Goal: Task Accomplishment & Management: Complete application form

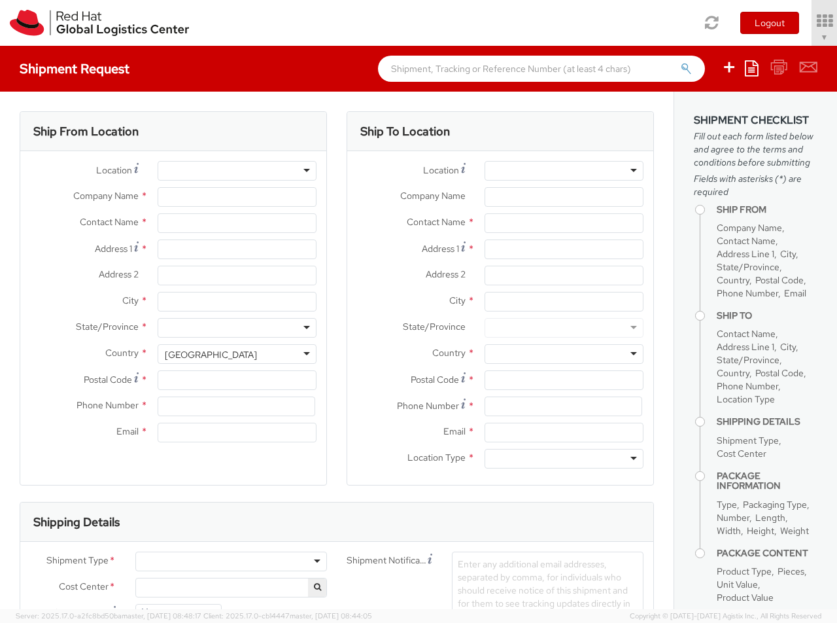
select select "850"
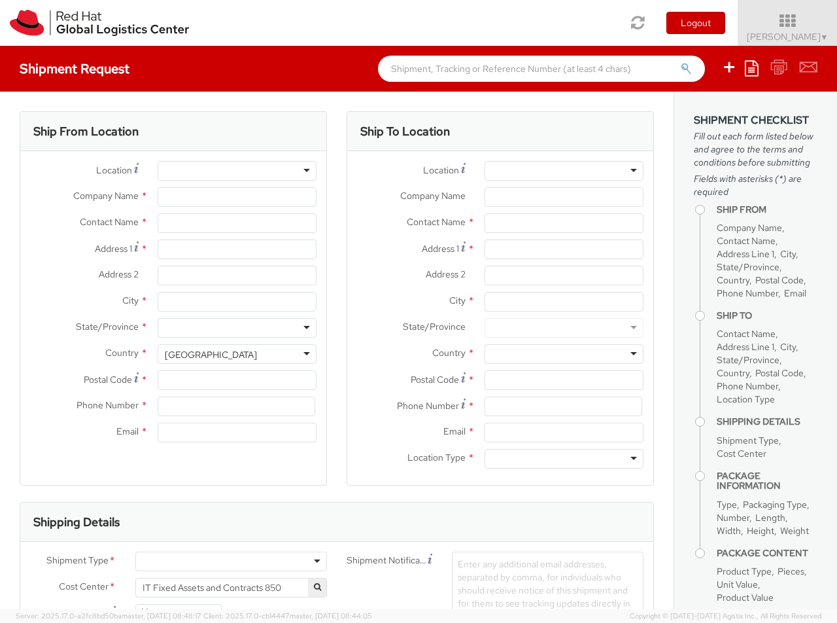
select select
type input "Red Hat Czech s.r.o."
type input "[PERSON_NAME]"
type input "Purkynova 647/111"
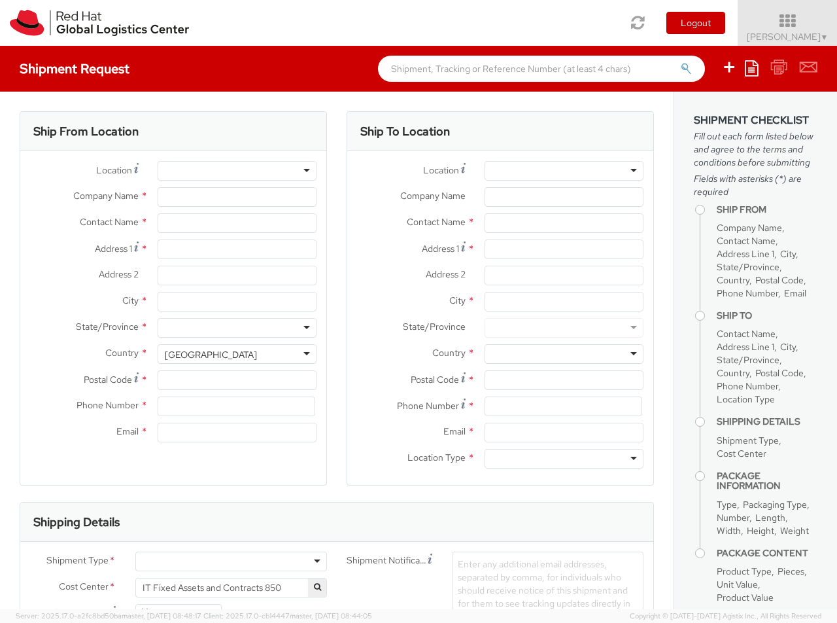
type input "[GEOGRAPHIC_DATA]"
type input "621 00"
type input "420 532 294 555"
type input "[EMAIL_ADDRESS][DOMAIN_NAME]"
select select "CM"
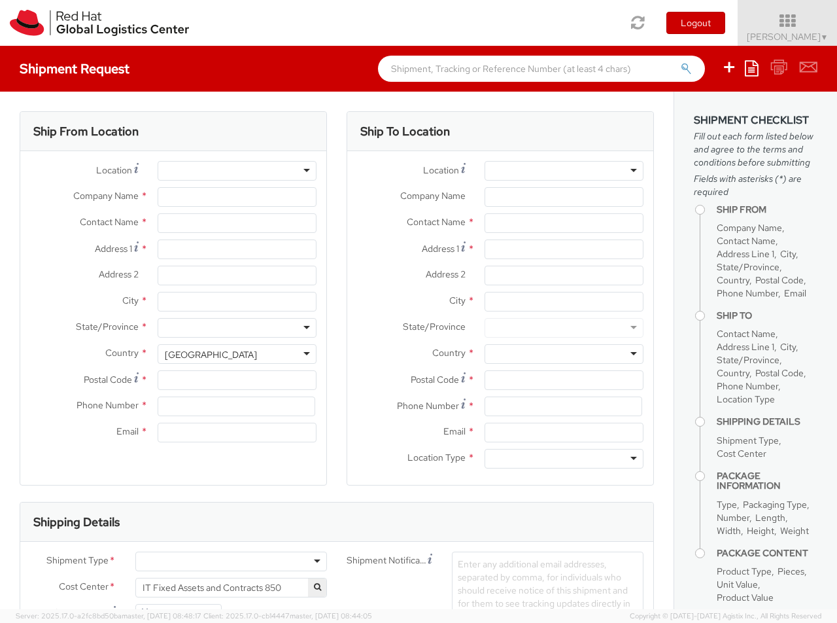
select select "KGS"
click at [564, 171] on div at bounding box center [564, 171] width 159 height 20
type input "RH - [GEOGRAPHIC_DATA] [GEOGRAPHIC_DATA]"
type input "Red Hat Czech s.r.o."
type input "Purkynova 665/115"
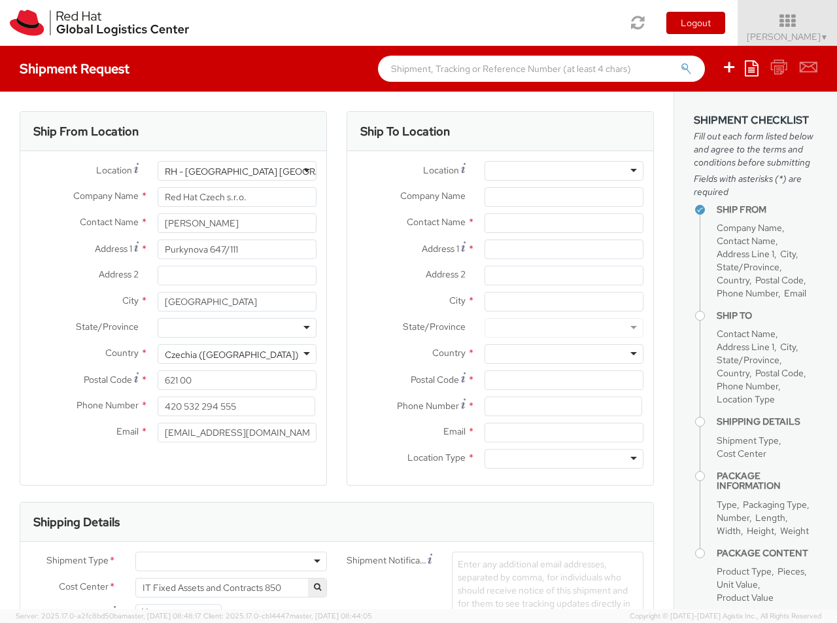
type input "[GEOGRAPHIC_DATA]"
type input "621 00"
type input "420 532 294 555"
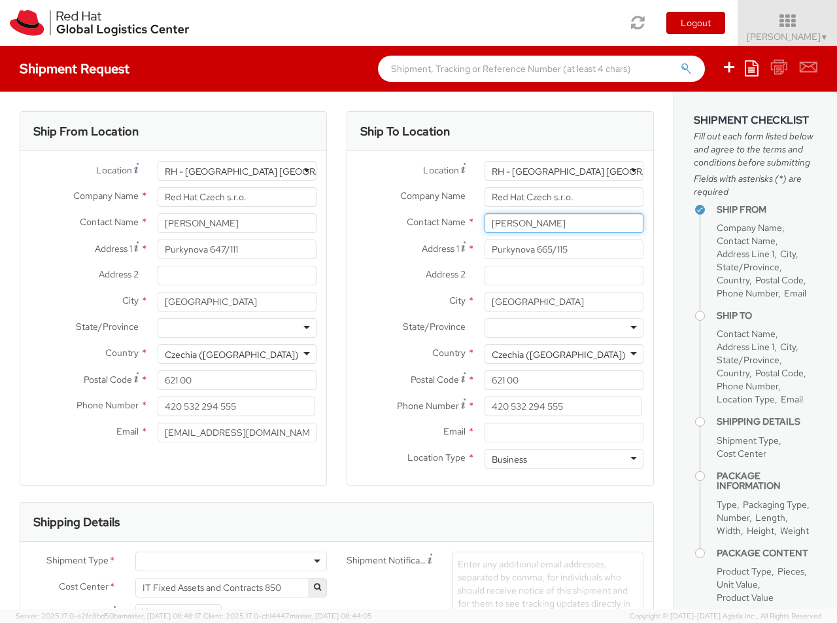
type input "[PERSON_NAME]"
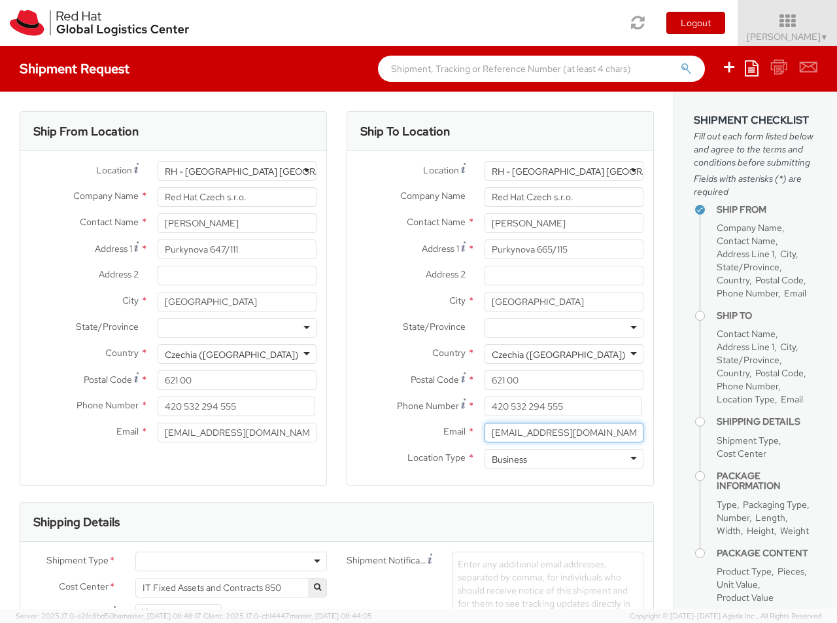
type input "[EMAIL_ADDRESS][DOMAIN_NAME]"
type input "[PHONE_NUMBER]"
click at [231, 561] on div at bounding box center [231, 561] width 192 height 20
type input "bu"
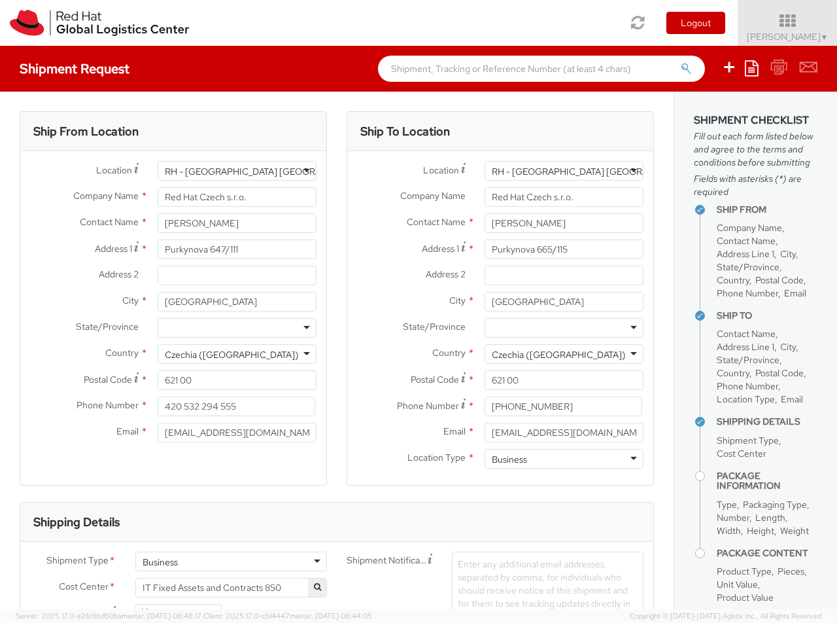
type input "ref"
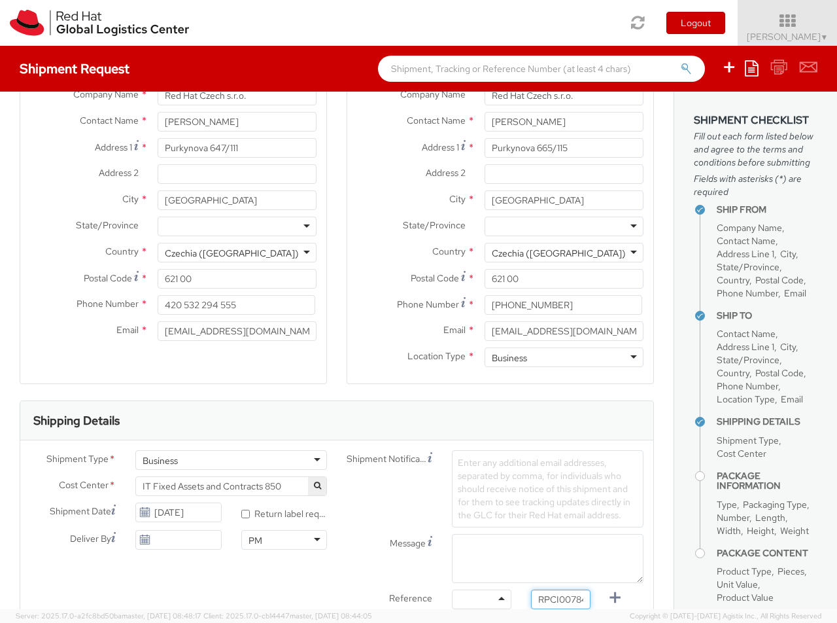
type input "RPCI0078450"
type input "[EMAIL_ADDRESS][DOMAIN_NAME]"
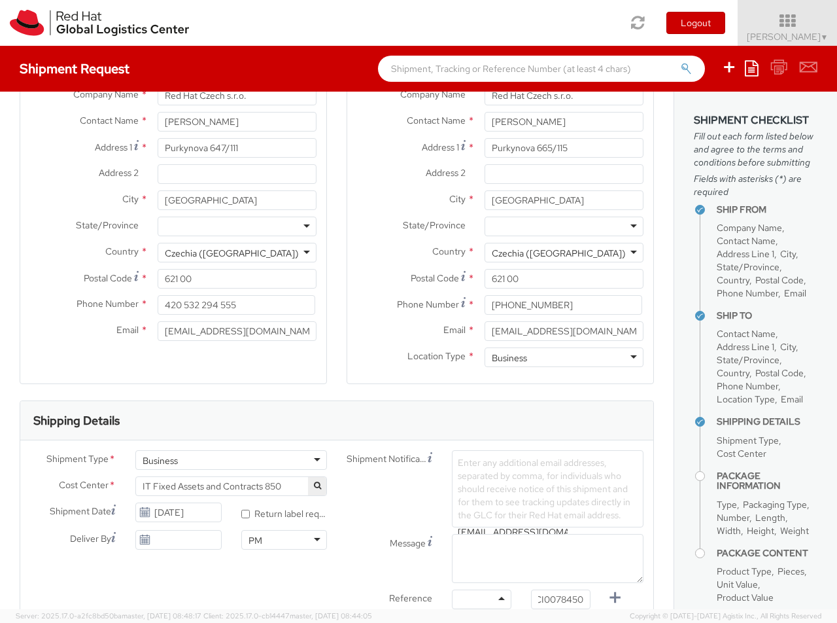
type input "[EMAIL_ADDRESS][DOMAIN_NAME]"
type input "lap"
select select "LAPTOP"
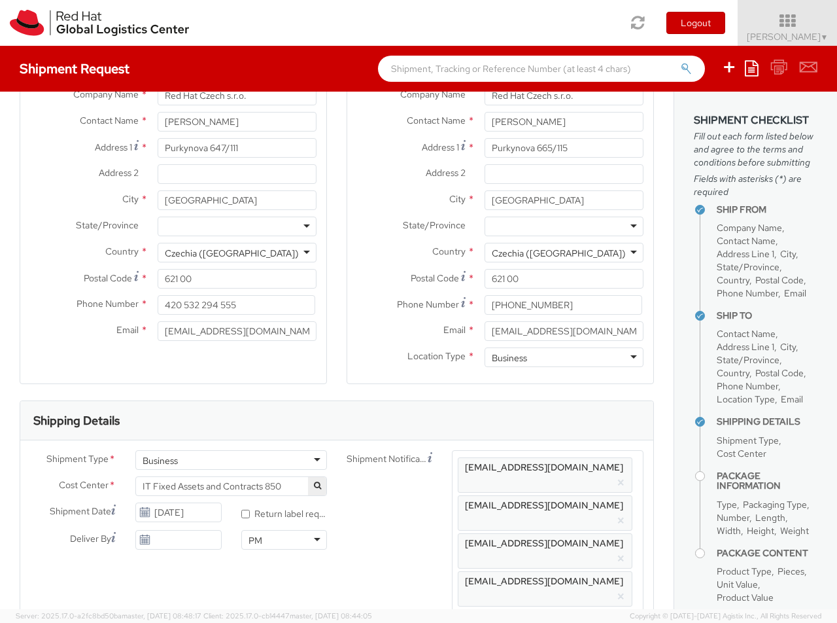
select select "LAPTOP"
type input "your"
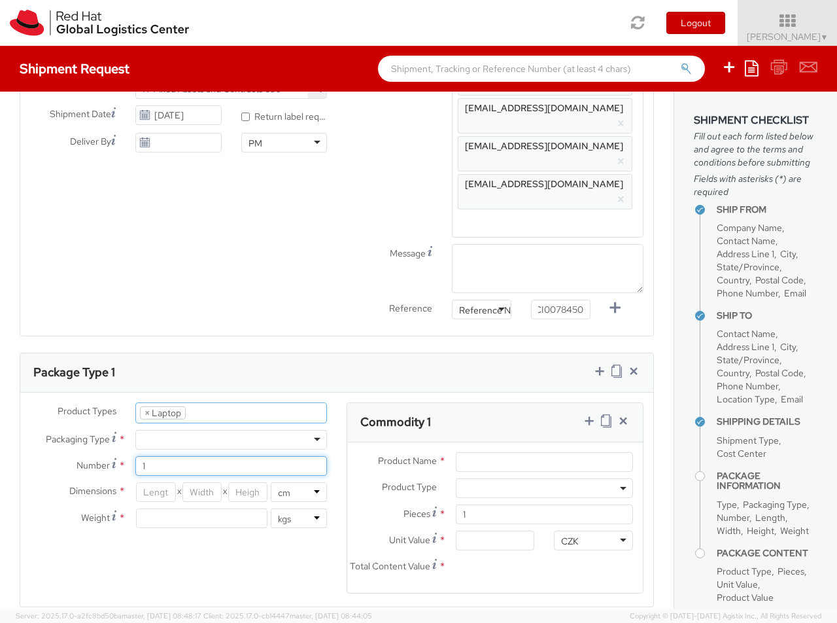
type input "1"
type input "51"
type input "32"
type input "8"
click at [495, 530] on input "Unit Value *" at bounding box center [495, 540] width 79 height 20
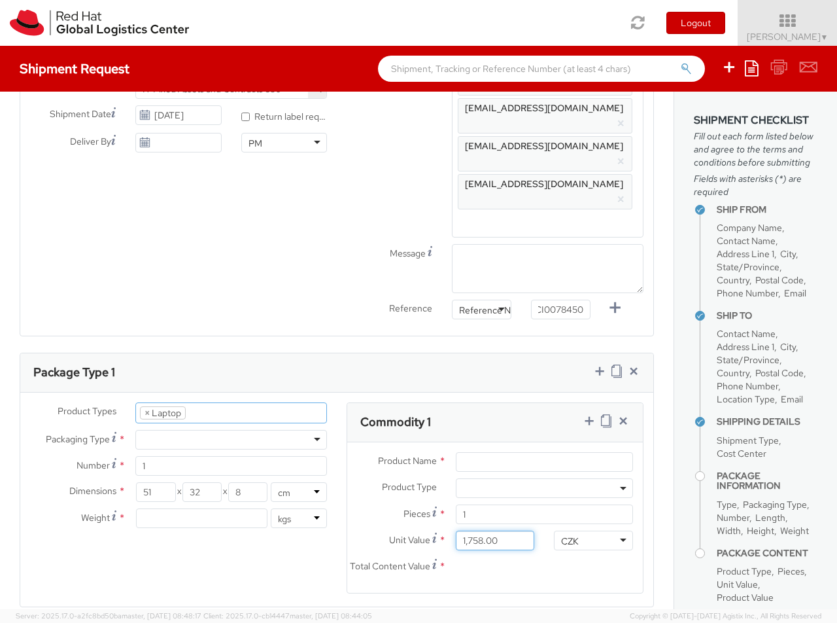
type input "1,758.10"
type input "EUR"
type input "2.7"
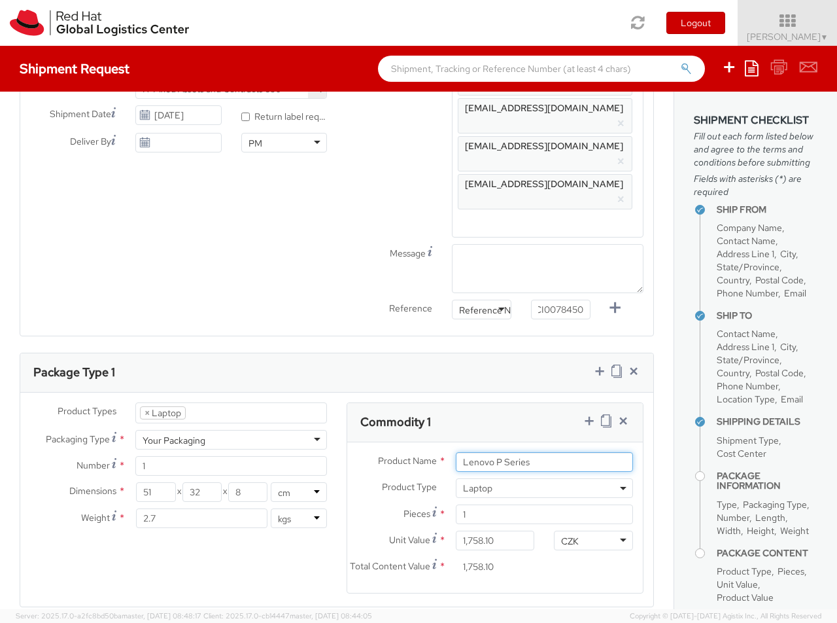
scroll to position [620, 0]
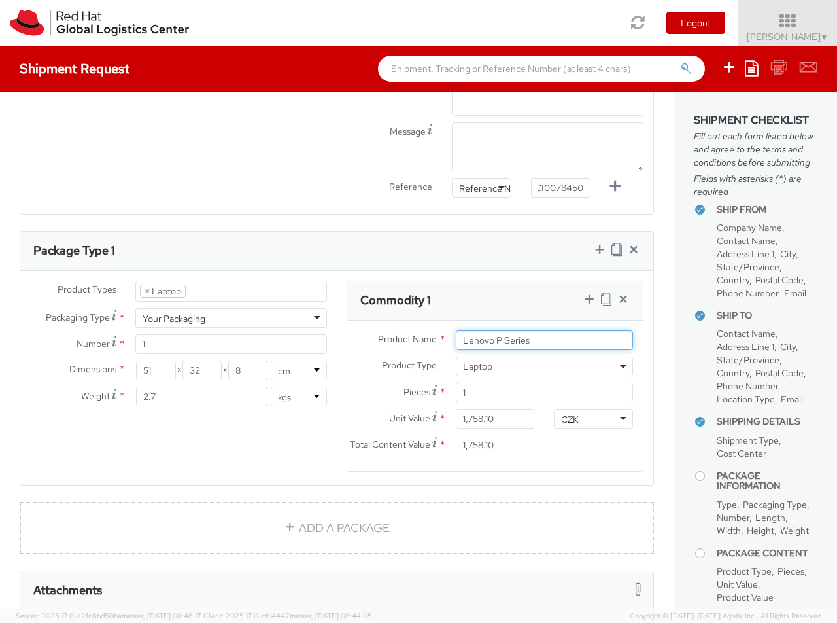
type input "Lenovo P Series"
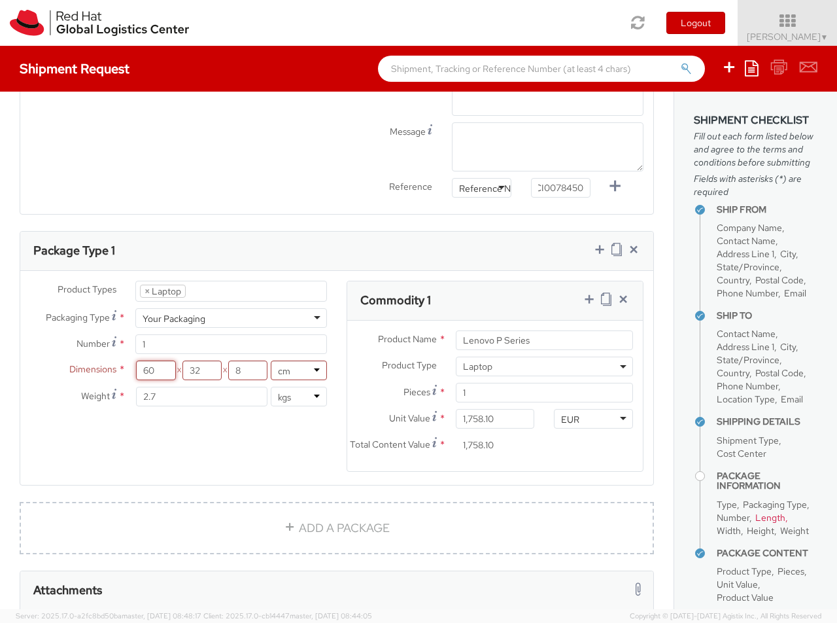
type input "60"
type input "40"
type input "20"
type input "5.5"
click at [589, 292] on icon at bounding box center [589, 298] width 13 height 13
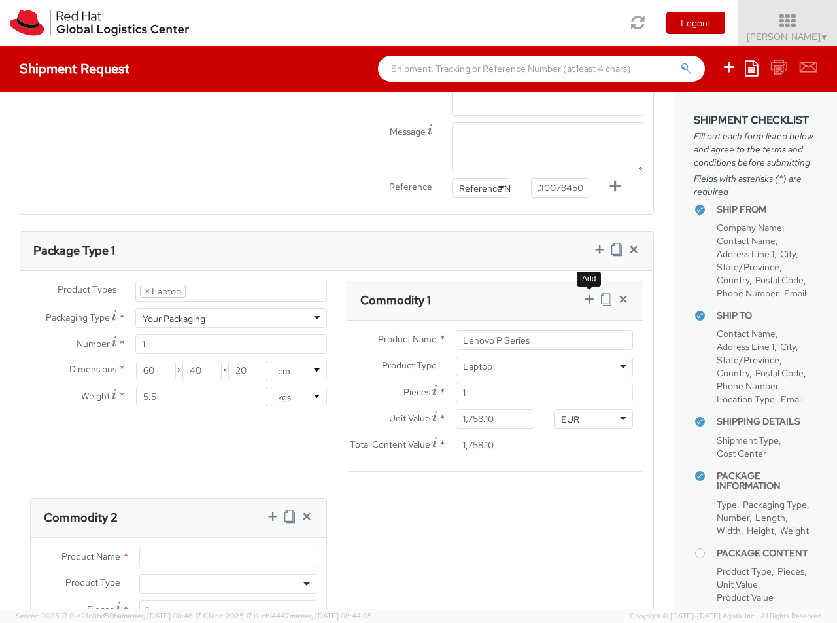
click at [228, 573] on span at bounding box center [227, 583] width 177 height 20
select select "DOC_STATION"
type input "250.00"
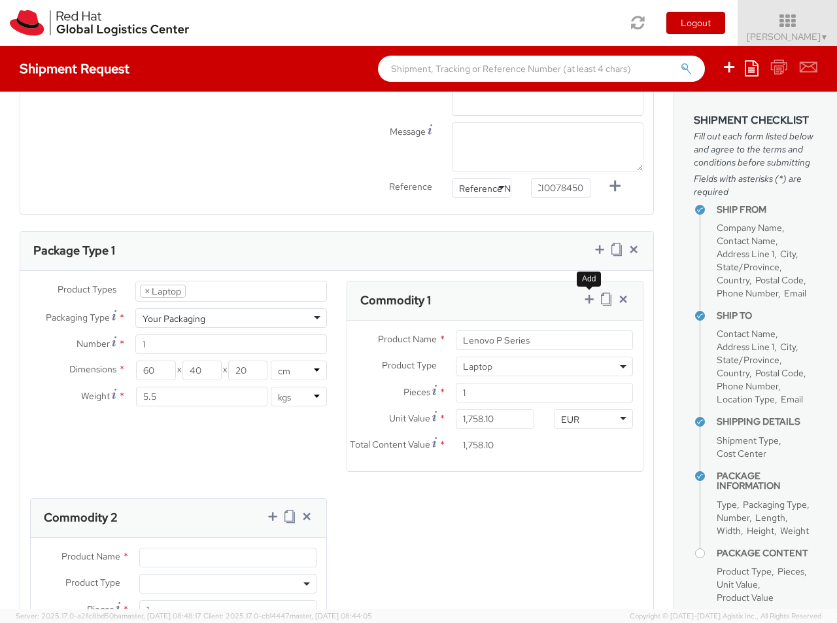
type input "250.00"
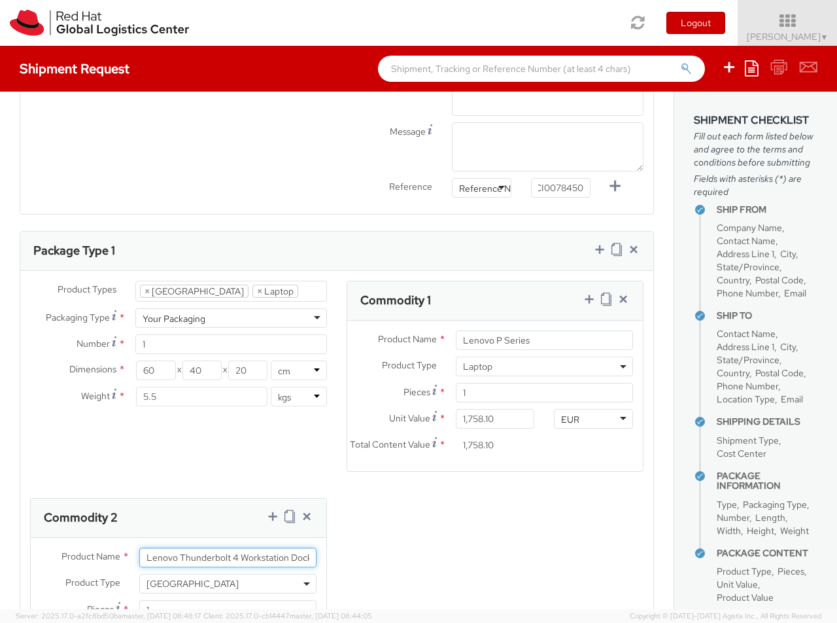
scroll to position [0, 2]
type input "Lenovo Thunderbolt 4 Workstation Dock"
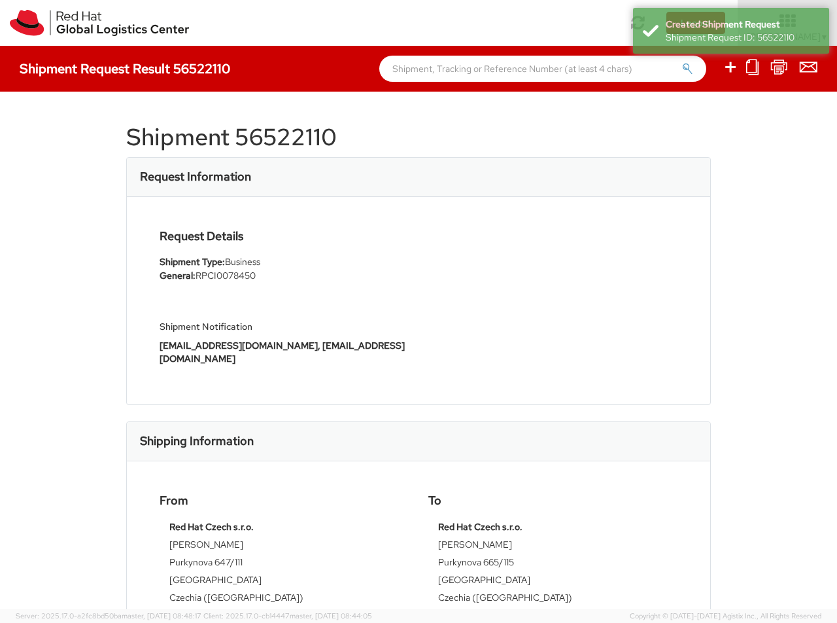
click at [731, 69] on icon at bounding box center [731, 67] width 16 height 16
select select
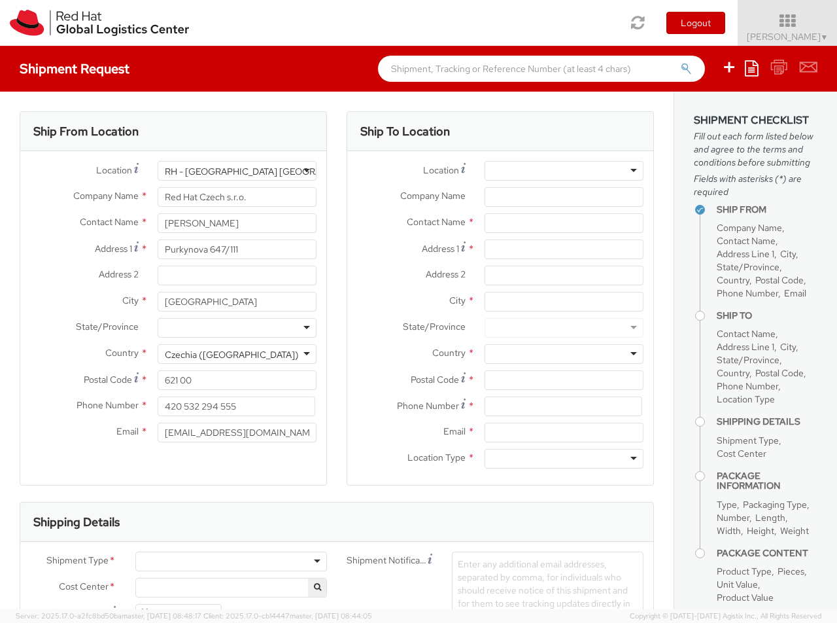
select select "850"
click at [564, 171] on div at bounding box center [564, 171] width 159 height 20
type input "RH - [GEOGRAPHIC_DATA] [GEOGRAPHIC_DATA]"
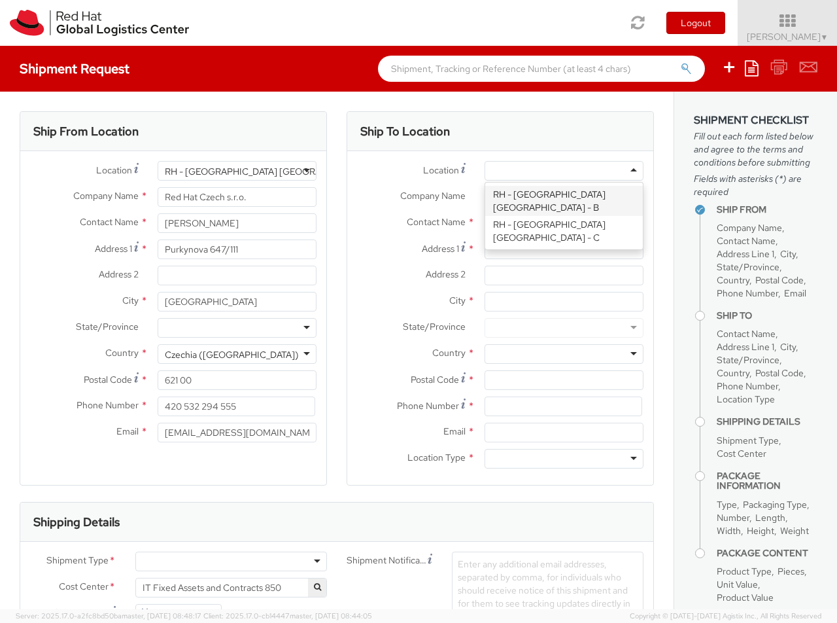
type input "Red Hat Czech s.r.o."
type input "Purkynova 665/115"
type input "[GEOGRAPHIC_DATA]"
type input "621 00"
type input "420 532 294 555"
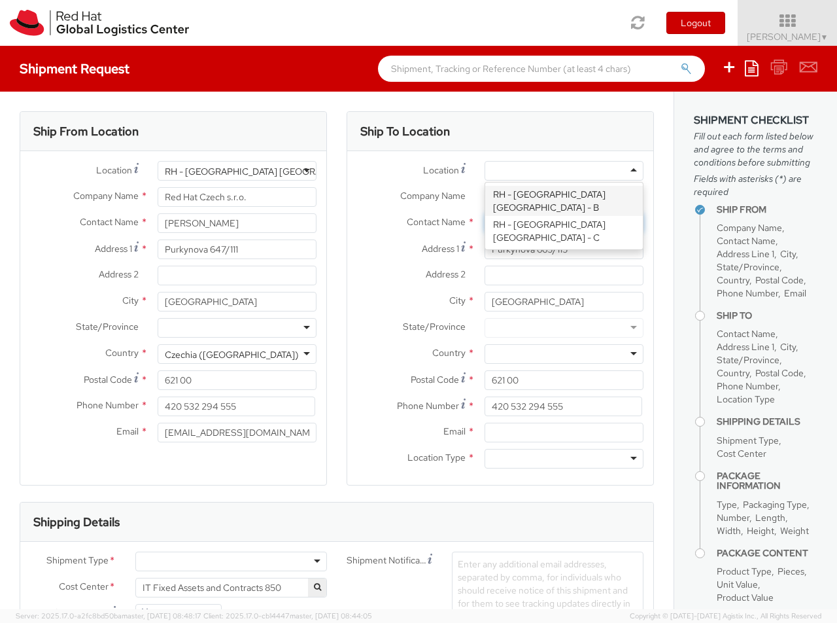
type input "Stela Vrtělková"
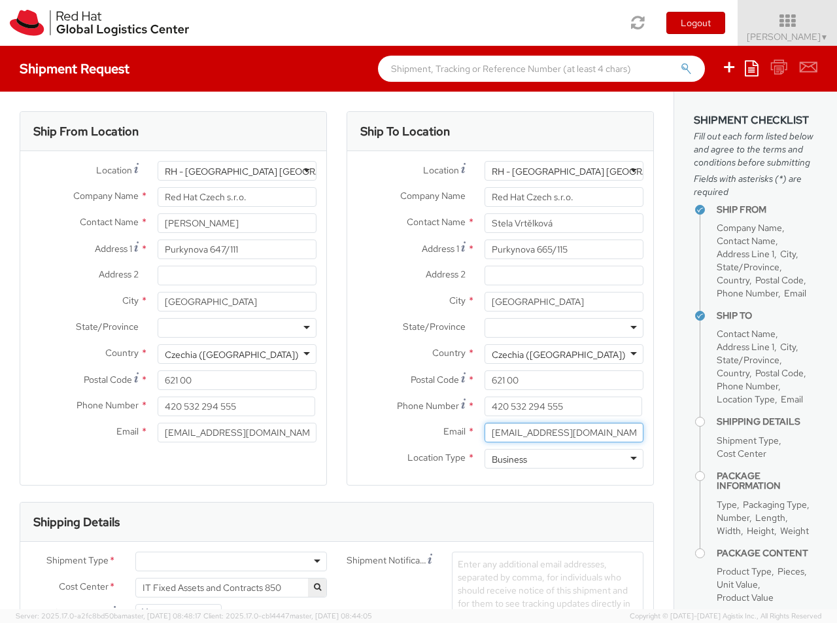
type input "[EMAIL_ADDRESS][DOMAIN_NAME]"
type input "[PHONE_NUMBER]"
click at [231, 561] on div at bounding box center [231, 561] width 192 height 20
type input "bu"
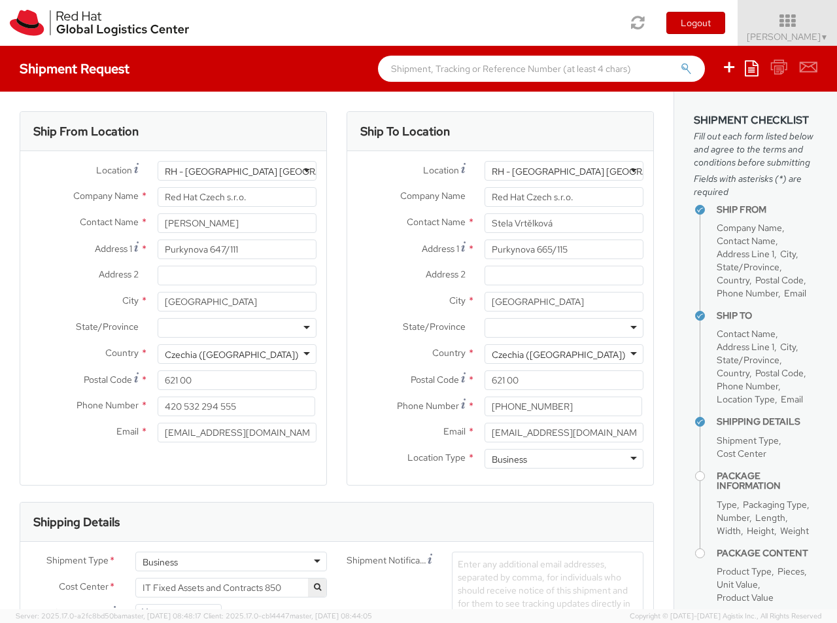
scroll to position [101, 0]
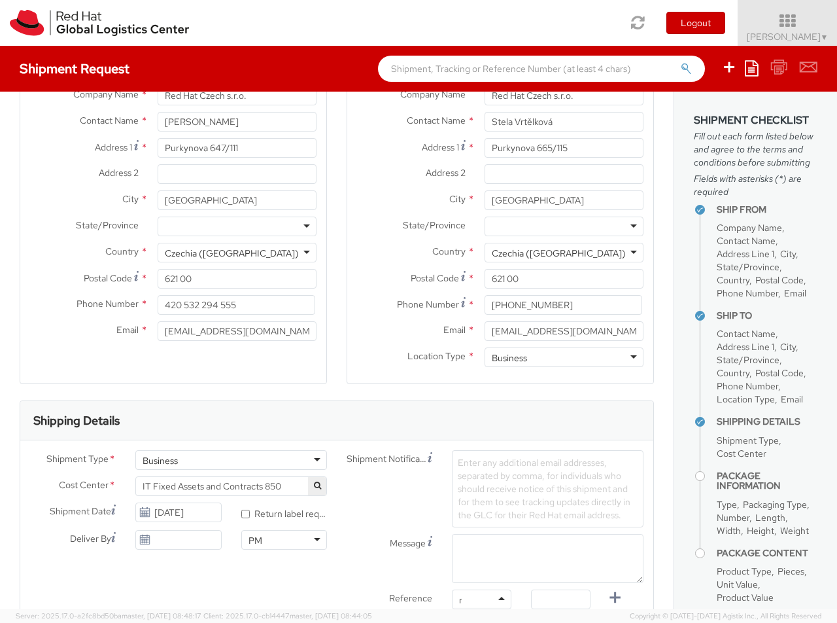
type input "ref"
type input "RPCI0080686"
type input "[EMAIL_ADDRESS][DOMAIN_NAME]"
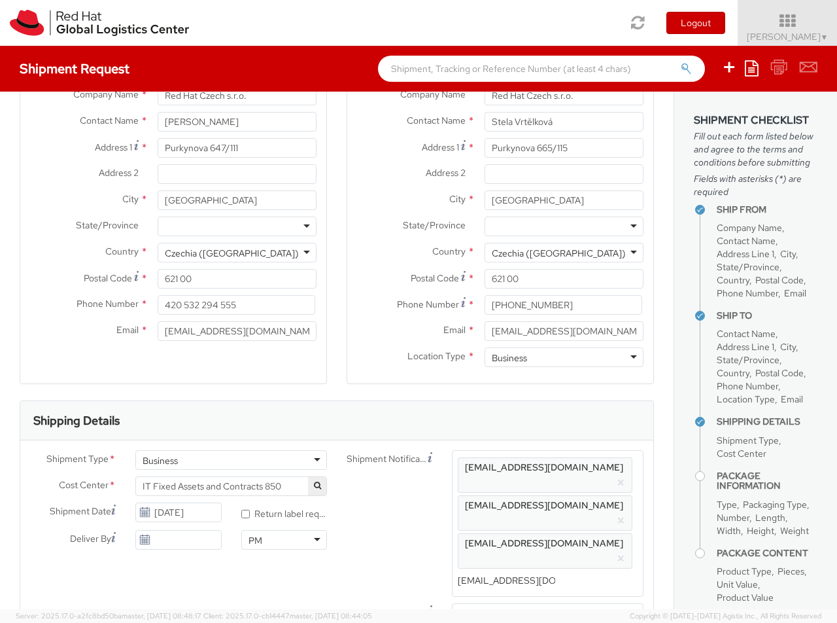
type input "[EMAIL_ADDRESS][DOMAIN_NAME]"
type input "lap"
select select "LAPTOP"
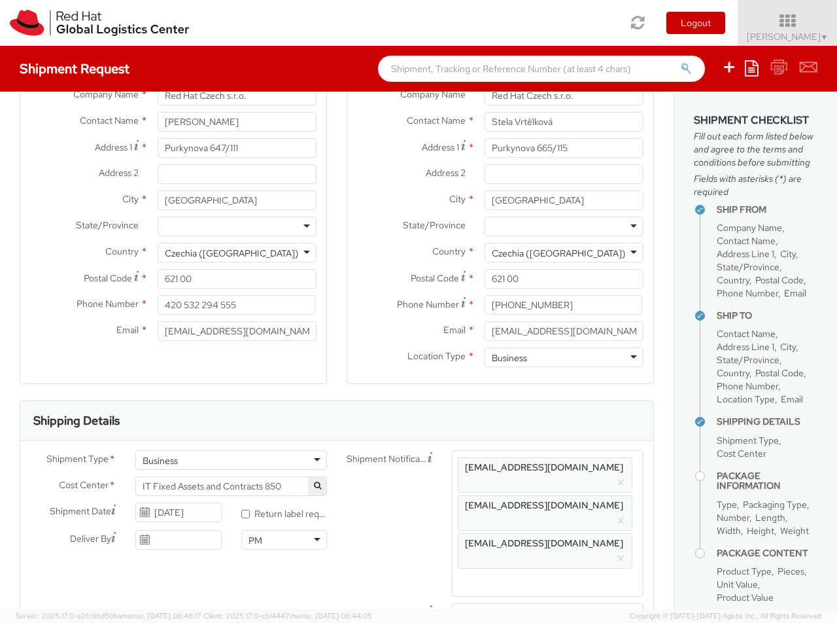
type input "your"
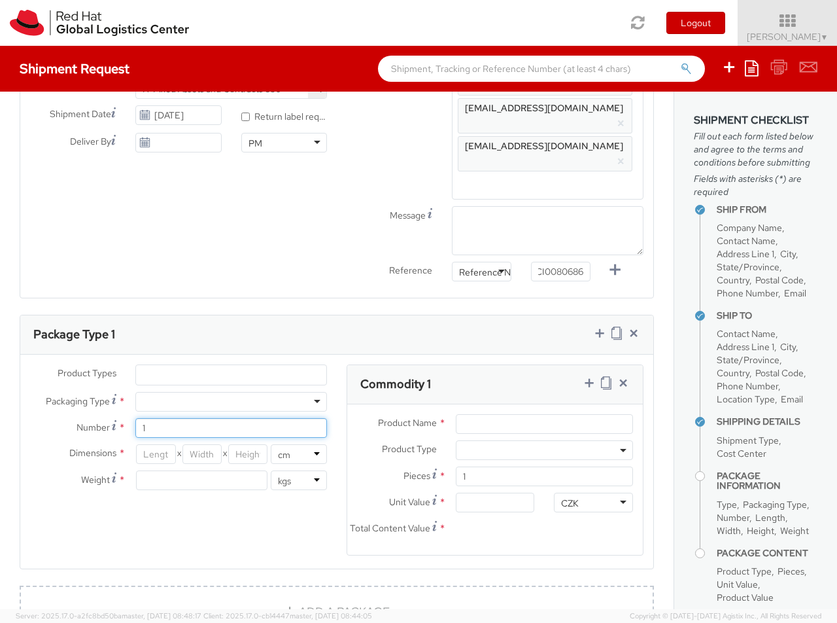
type input "1"
type input "42"
type input "28"
type input "8"
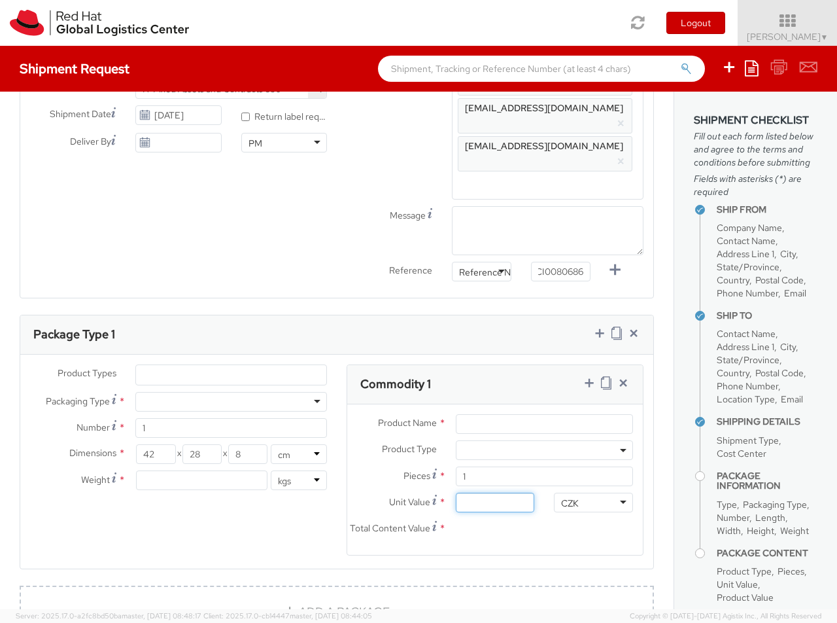
click at [495, 492] on input "Unit Value *" at bounding box center [495, 502] width 79 height 20
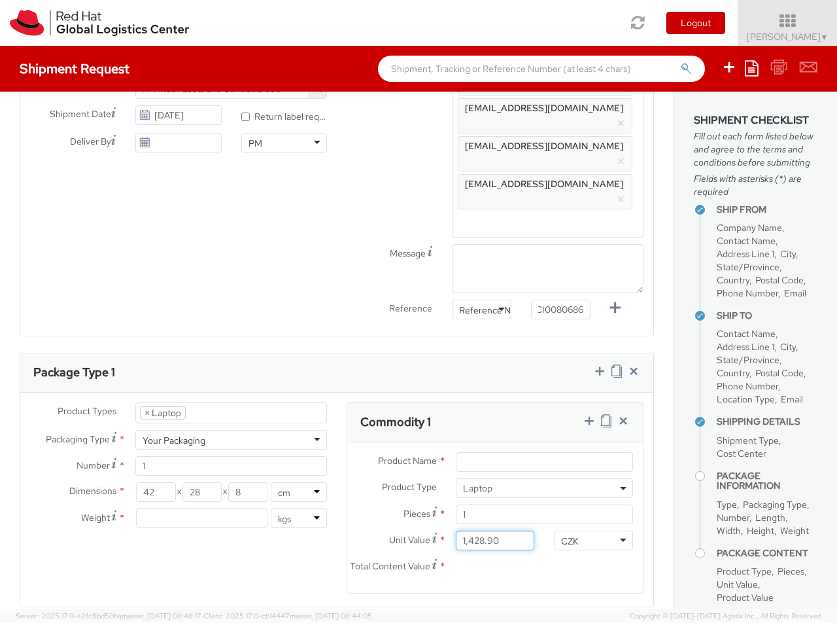
type input "1,428.98"
type input "EUR"
type input "2.5"
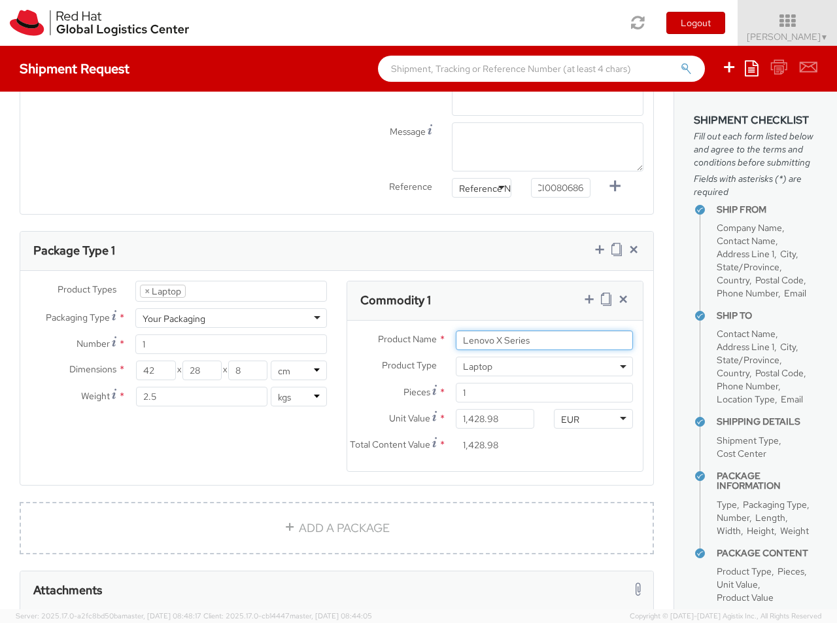
type input "Lenovo X Series"
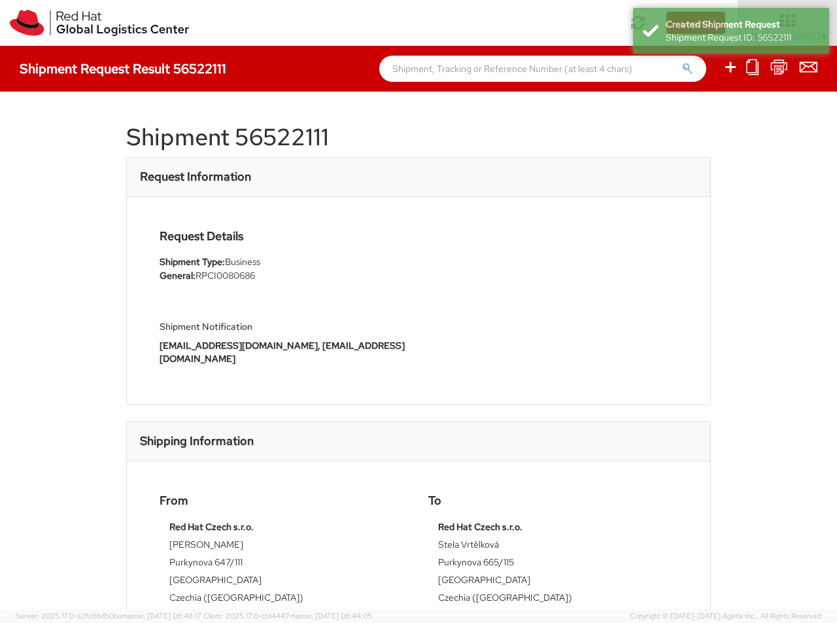
click at [731, 69] on icon at bounding box center [731, 67] width 16 height 16
select select
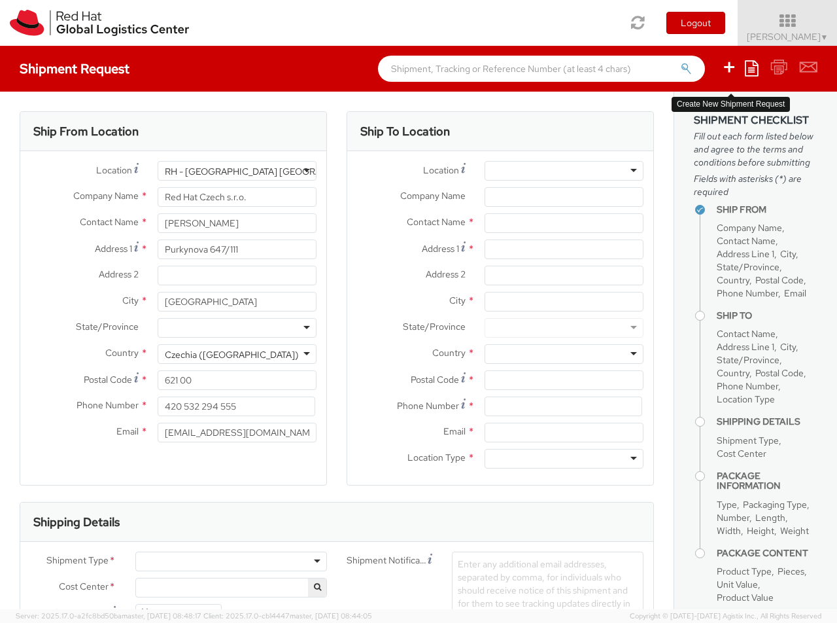
select select "850"
